Goal: Information Seeking & Learning: Learn about a topic

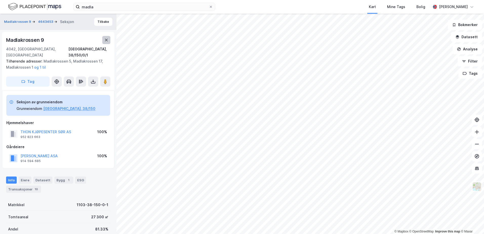
click at [108, 41] on icon at bounding box center [106, 40] width 4 height 4
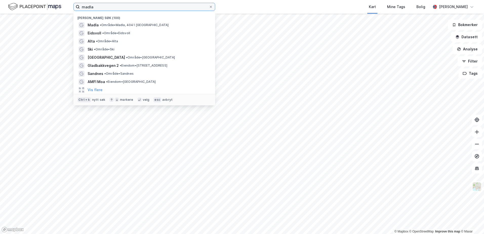
drag, startPoint x: 101, startPoint y: 7, endPoint x: 77, endPoint y: 7, distance: 24.3
click at [77, 7] on label "madla" at bounding box center [144, 7] width 142 height 8
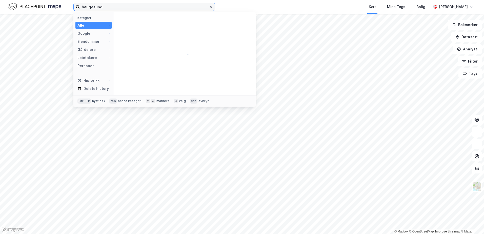
type input "haugesund"
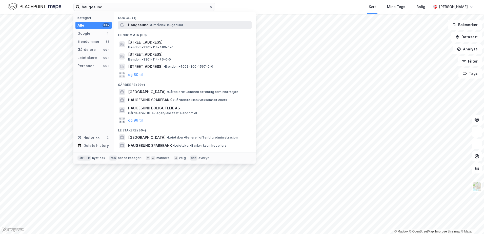
click at [151, 23] on div "Haugesund • Område • [GEOGRAPHIC_DATA]" at bounding box center [189, 25] width 123 height 6
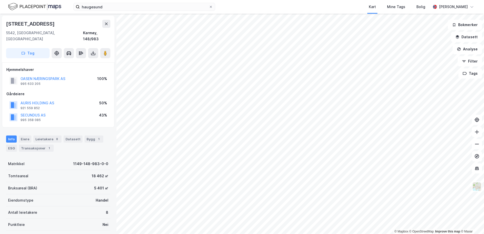
scroll to position [0, 0]
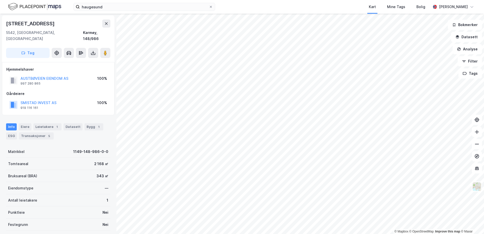
scroll to position [0, 0]
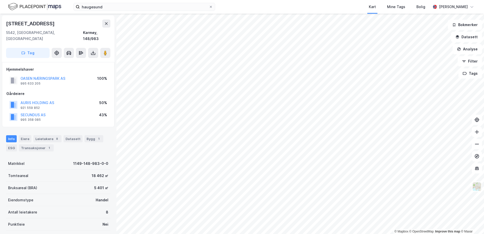
scroll to position [0, 0]
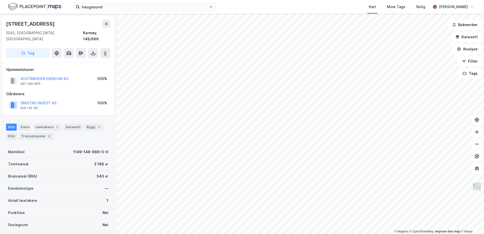
scroll to position [0, 0]
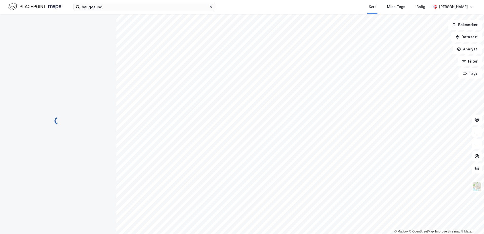
scroll to position [0, 0]
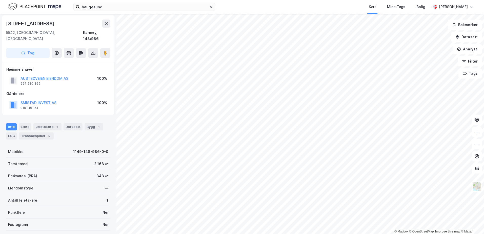
scroll to position [0, 0]
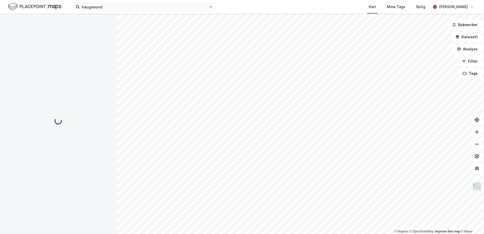
scroll to position [0, 0]
